Goal: Transaction & Acquisition: Purchase product/service

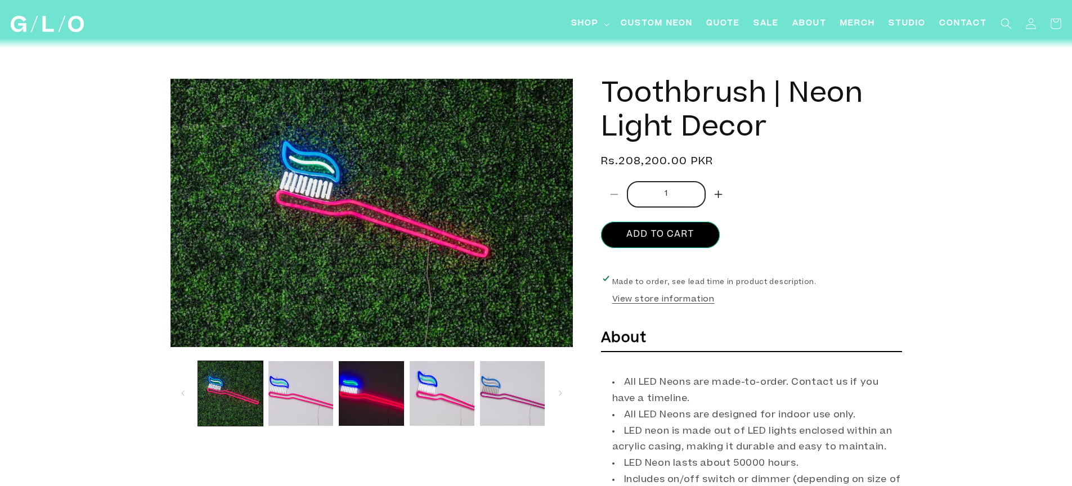
click at [719, 194] on button "Increase quantity for Toothbrush | Neon Light Decor" at bounding box center [718, 194] width 25 height 26
type input "2"
click at [664, 232] on button "Add to cart" at bounding box center [660, 235] width 119 height 26
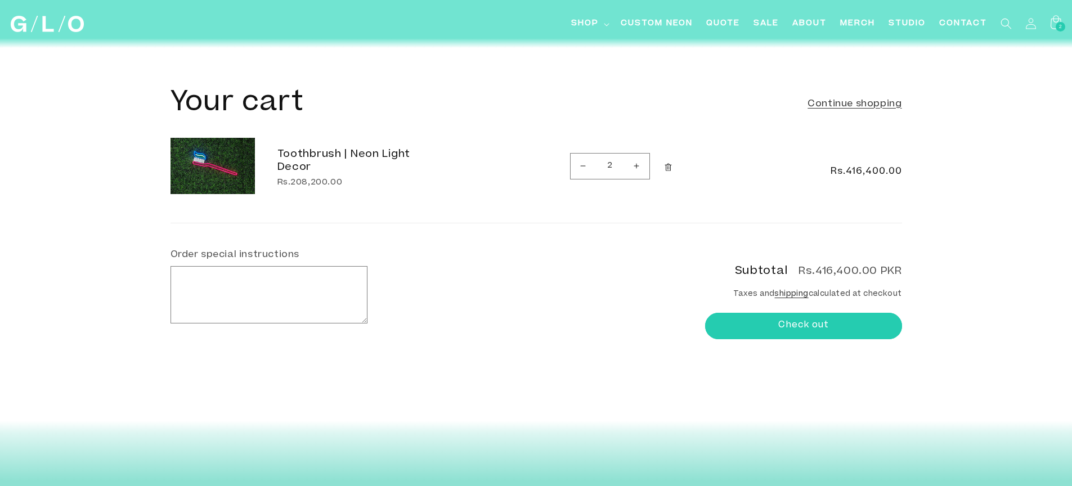
click at [710, 357] on shopify-google-pay-button at bounding box center [709, 352] width 3 height 9
click at [583, 167] on button "Decrease quantity for Toothbrush | Neon Light Decor" at bounding box center [583, 166] width 25 height 26
type input "1"
click at [209, 297] on textarea "Order special instructions" at bounding box center [269, 295] width 196 height 56
